Goal: Task Accomplishment & Management: Complete application form

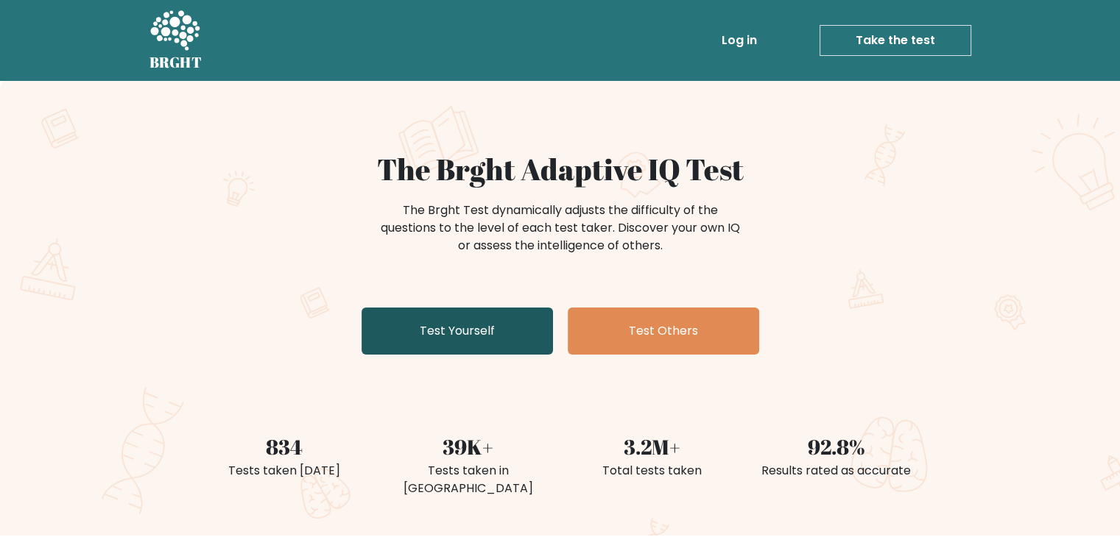
click at [459, 322] on link "Test Yourself" at bounding box center [456, 331] width 191 height 47
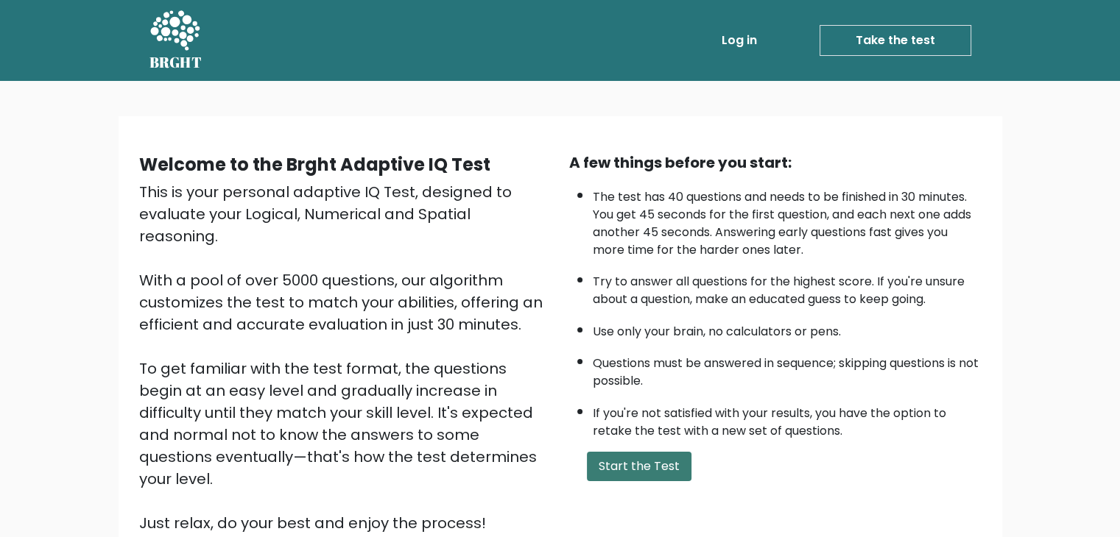
click at [626, 465] on button "Start the Test" at bounding box center [639, 466] width 105 height 29
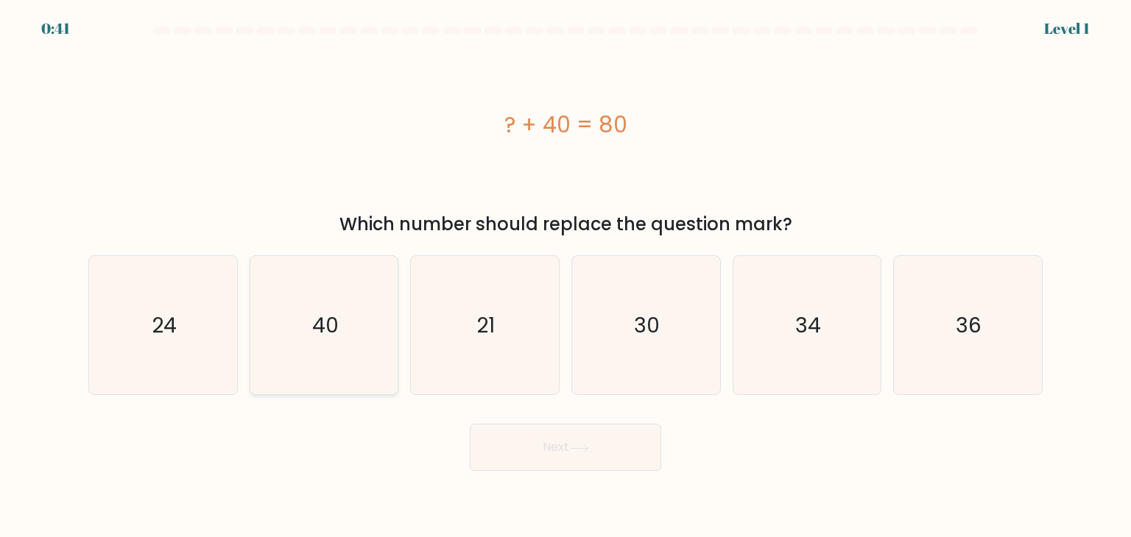
click at [361, 357] on icon "40" at bounding box center [324, 325] width 138 height 138
click at [565, 276] on input "b. 40" at bounding box center [565, 272] width 1 height 7
radio input "true"
click at [551, 457] on button "Next" at bounding box center [565, 447] width 191 height 47
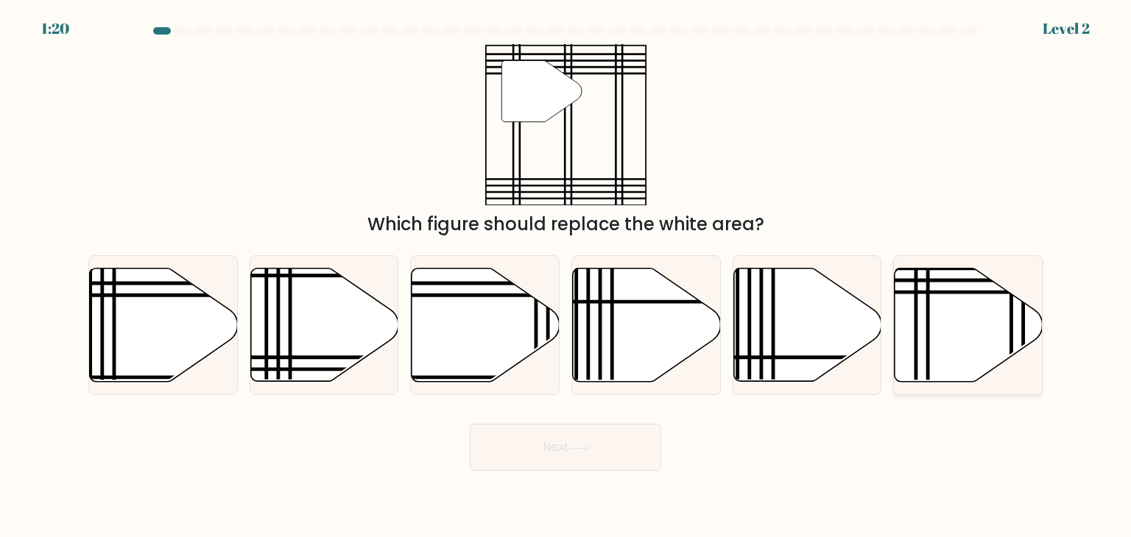
click at [922, 339] on icon at bounding box center [968, 325] width 148 height 113
click at [566, 276] on input "f." at bounding box center [565, 272] width 1 height 7
radio input "true"
click at [621, 445] on button "Next" at bounding box center [565, 447] width 191 height 47
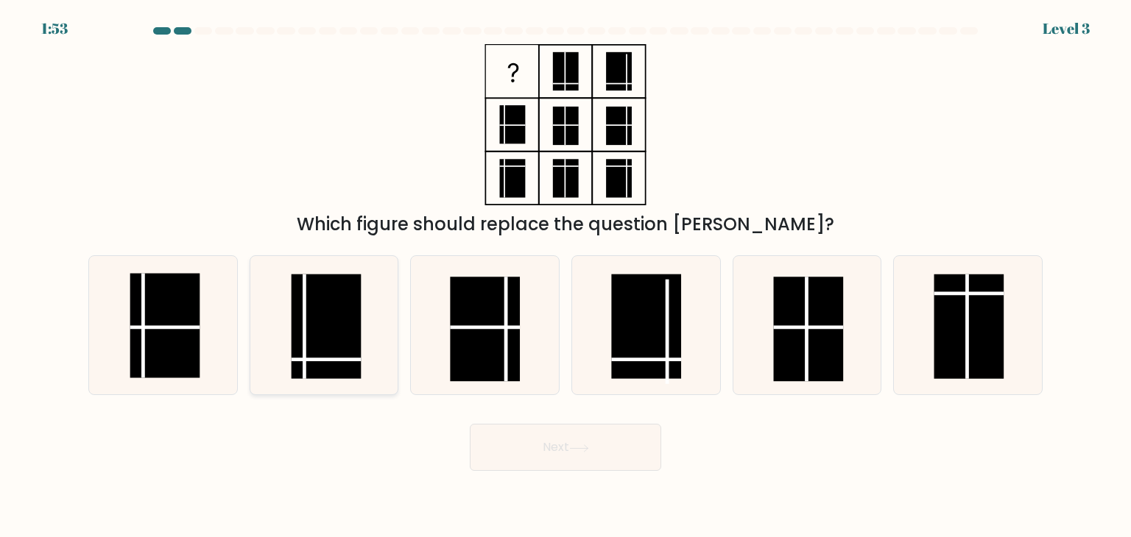
click at [332, 346] on rect at bounding box center [327, 327] width 70 height 105
click at [565, 276] on input "b." at bounding box center [565, 272] width 1 height 7
radio input "true"
click at [550, 437] on button "Next" at bounding box center [565, 447] width 191 height 47
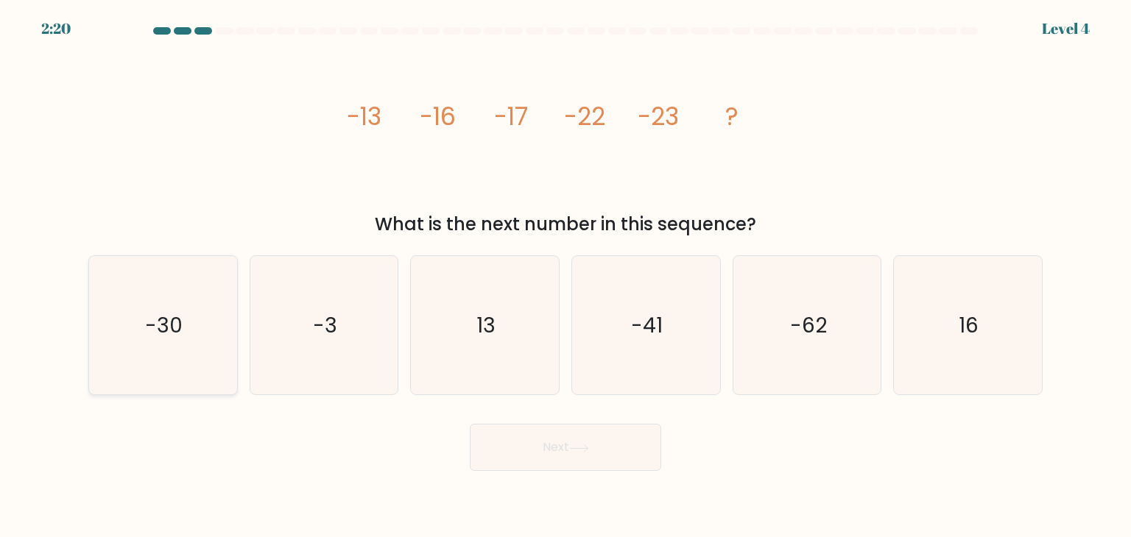
drag, startPoint x: 118, startPoint y: 333, endPoint x: 183, endPoint y: 333, distance: 64.8
click at [118, 333] on icon "-30" at bounding box center [162, 325] width 138 height 138
click at [565, 276] on input "a. -30" at bounding box center [565, 272] width 1 height 7
radio input "true"
click at [540, 465] on button "Next" at bounding box center [565, 447] width 191 height 47
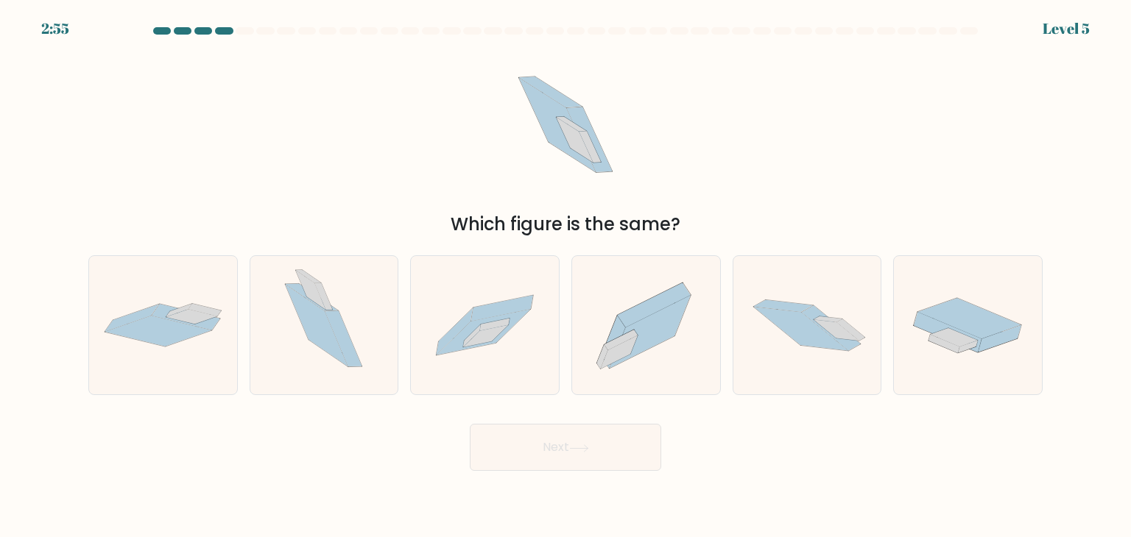
drag, startPoint x: 608, startPoint y: 135, endPoint x: 598, endPoint y: 144, distance: 13.0
click at [599, 144] on icon at bounding box center [566, 124] width 144 height 161
drag, startPoint x: 583, startPoint y: 142, endPoint x: 498, endPoint y: 202, distance: 104.0
click at [557, 171] on icon at bounding box center [566, 124] width 144 height 161
click at [135, 328] on icon at bounding box center [158, 331] width 107 height 31
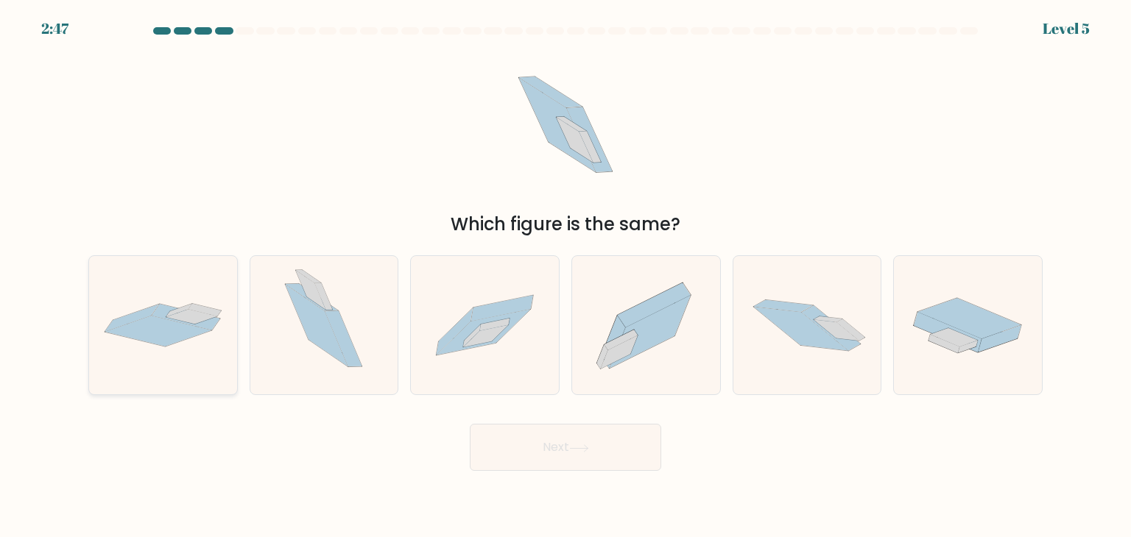
click at [565, 276] on input "a." at bounding box center [565, 272] width 1 height 7
radio input "true"
click at [544, 458] on button "Next" at bounding box center [565, 447] width 191 height 47
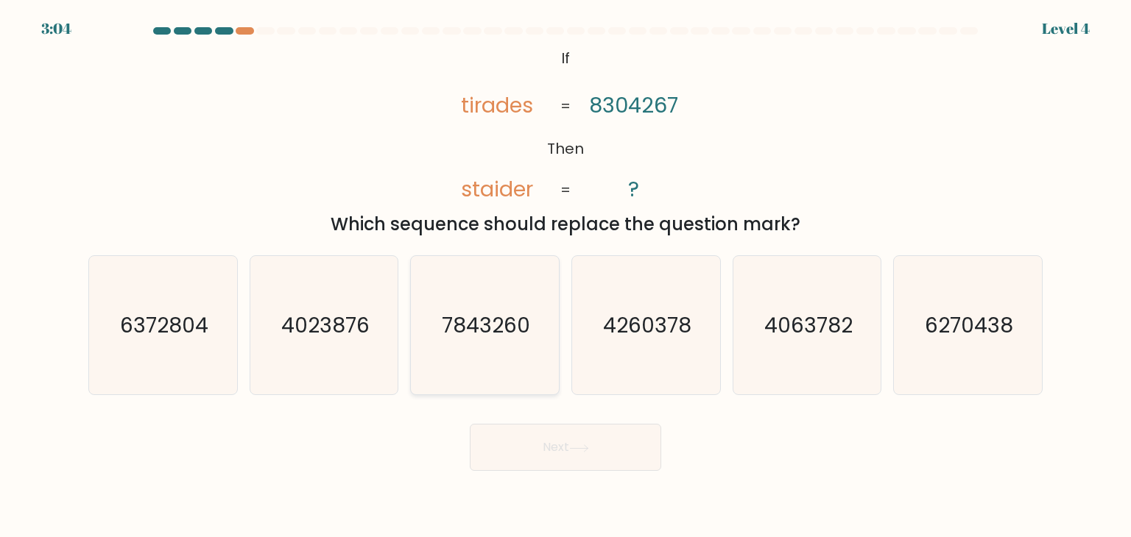
click at [521, 317] on text "7843260" at bounding box center [486, 325] width 88 height 29
click at [565, 276] on input "c. 7843260" at bounding box center [565, 272] width 1 height 7
radio input "true"
click at [542, 450] on button "Next" at bounding box center [565, 447] width 191 height 47
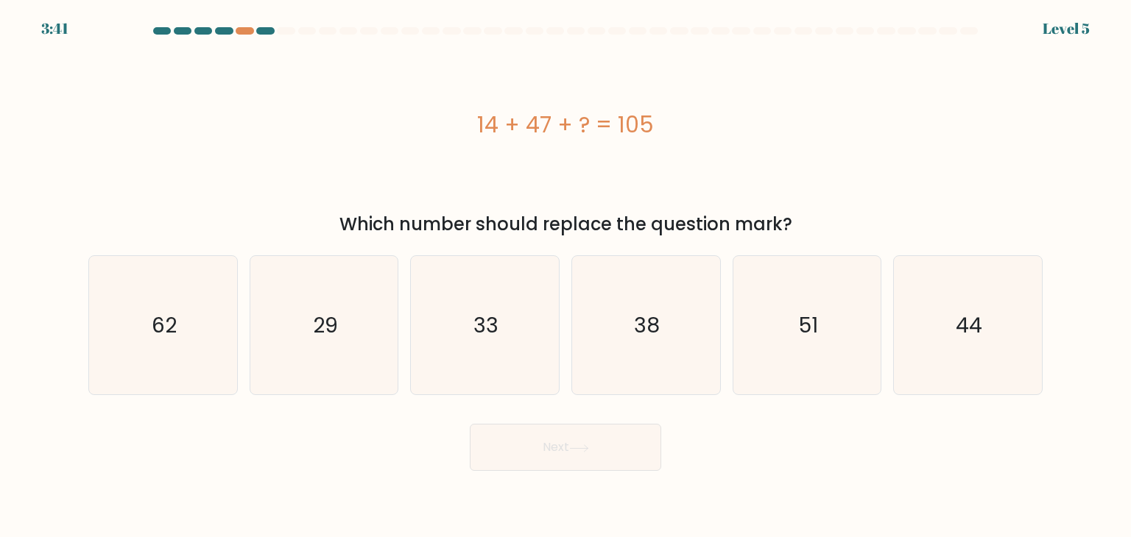
drag, startPoint x: 252, startPoint y: 24, endPoint x: 244, endPoint y: 38, distance: 15.2
click at [251, 29] on body "3:41 Level 5 a." at bounding box center [565, 268] width 1131 height 537
click at [244, 38] on div at bounding box center [566, 33] width 972 height 13
click at [243, 35] on div at bounding box center [566, 33] width 972 height 13
click at [243, 31] on div at bounding box center [245, 30] width 18 height 7
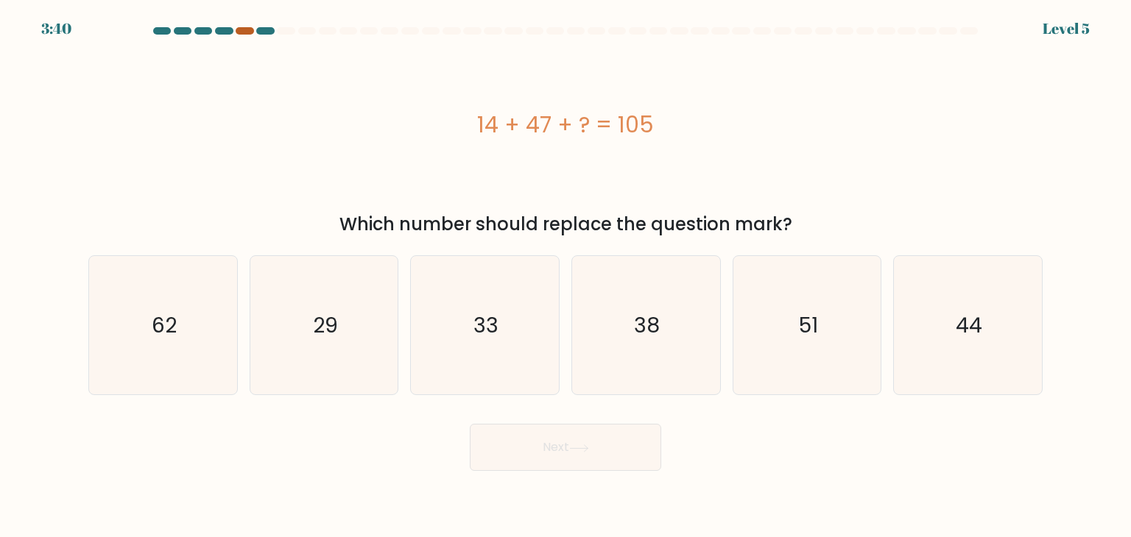
click at [243, 31] on div at bounding box center [245, 30] width 18 height 7
click at [250, 31] on div at bounding box center [245, 30] width 18 height 7
click at [236, 31] on at bounding box center [565, 30] width 827 height 7
click at [240, 32] on div at bounding box center [245, 30] width 18 height 7
click at [241, 32] on div at bounding box center [245, 30] width 18 height 7
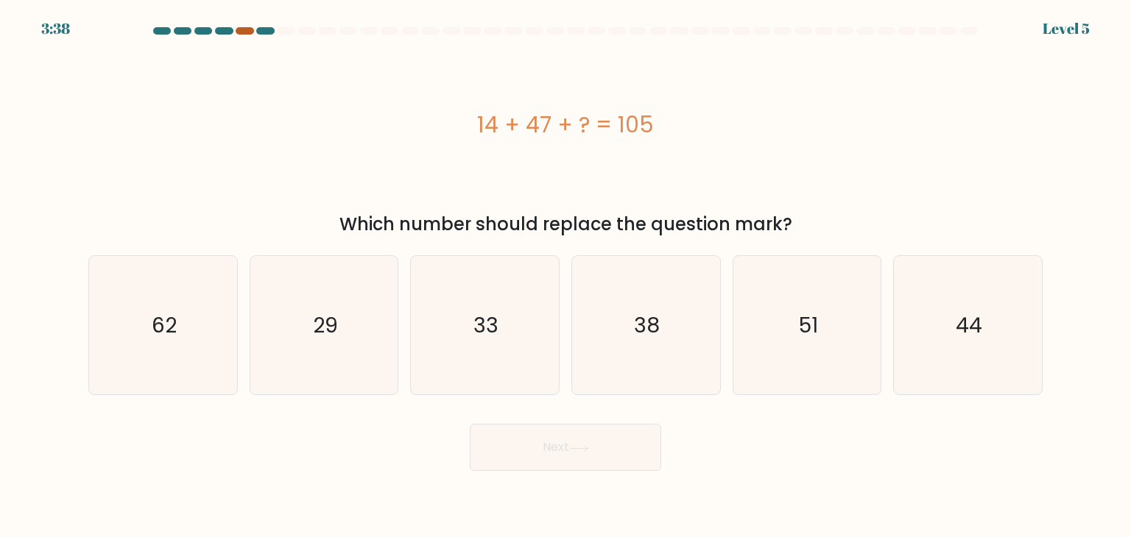
click at [241, 32] on div at bounding box center [245, 30] width 18 height 7
click at [958, 336] on text "44" at bounding box center [969, 325] width 27 height 29
click at [566, 276] on input "f. 44" at bounding box center [565, 272] width 1 height 7
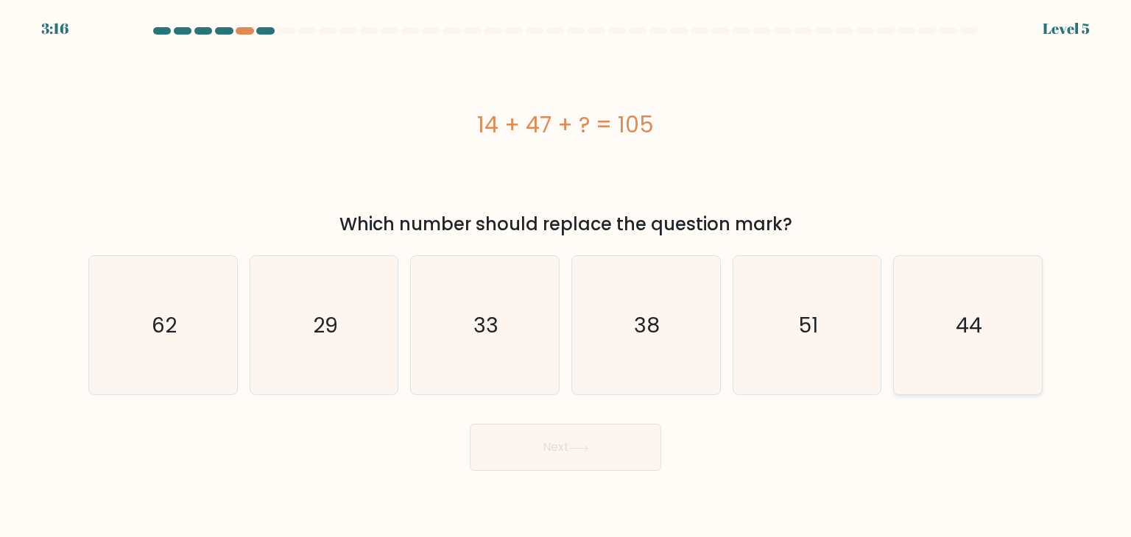
radio input "true"
click at [579, 448] on icon at bounding box center [579, 449] width 20 height 8
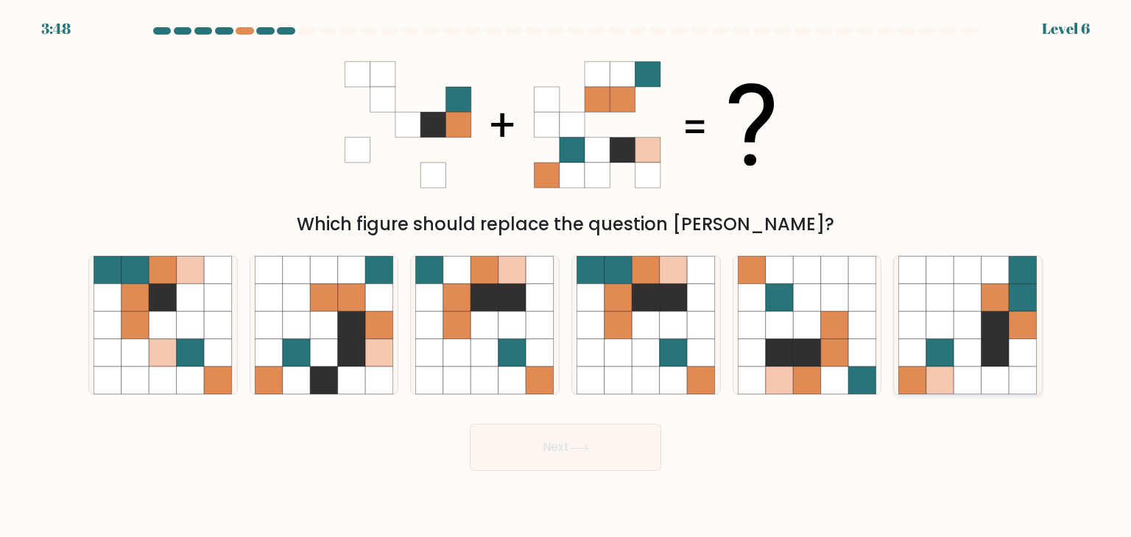
click at [980, 306] on icon at bounding box center [968, 298] width 28 height 28
click at [566, 276] on input "f." at bounding box center [565, 272] width 1 height 7
radio input "true"
click at [587, 437] on button "Next" at bounding box center [565, 447] width 191 height 47
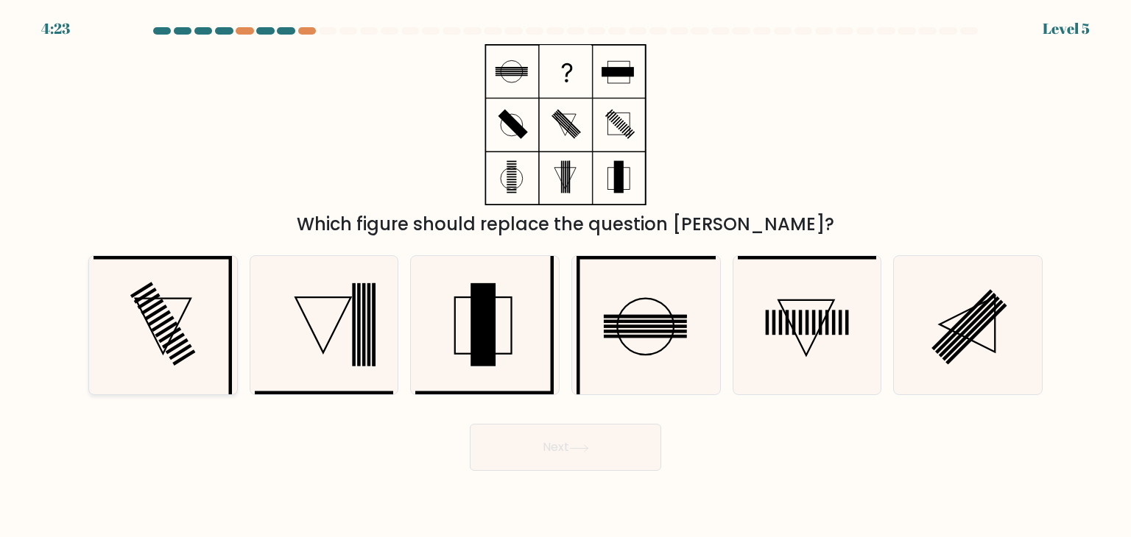
click at [141, 346] on icon at bounding box center [162, 325] width 138 height 138
click at [565, 276] on input "a." at bounding box center [565, 272] width 1 height 7
radio input "true"
click at [545, 430] on button "Next" at bounding box center [565, 447] width 191 height 47
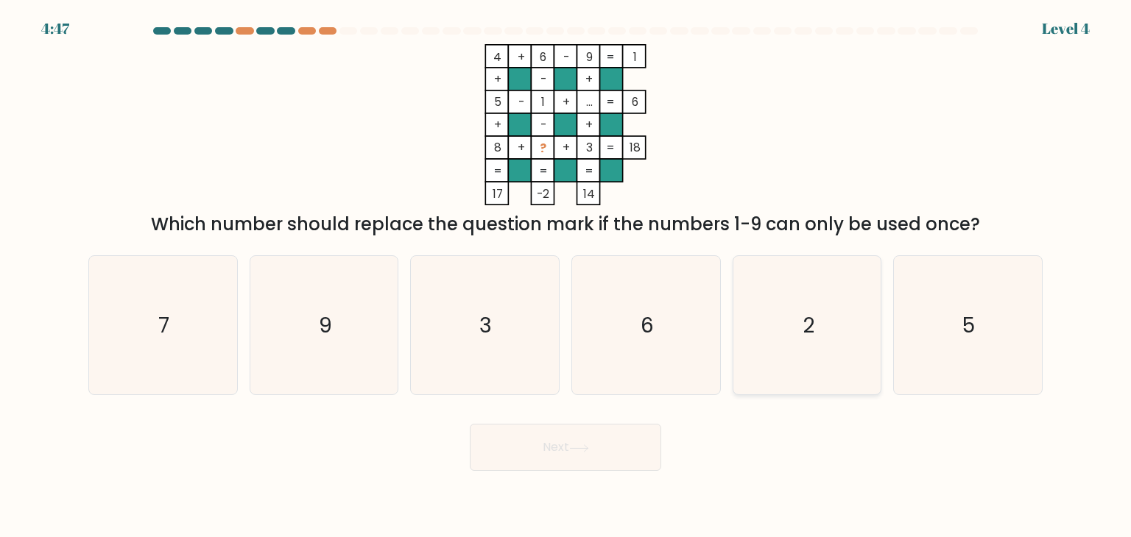
click at [748, 331] on icon "2" at bounding box center [807, 325] width 138 height 138
click at [566, 276] on input "e. 2" at bounding box center [565, 272] width 1 height 7
radio input "true"
click at [582, 441] on button "Next" at bounding box center [565, 447] width 191 height 47
